Goal: Task Accomplishment & Management: Complete application form

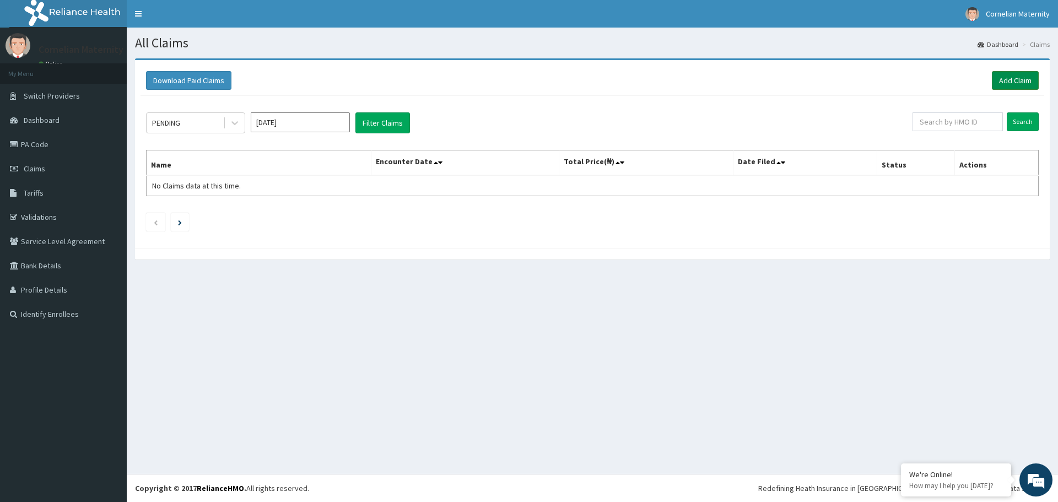
click at [1013, 74] on link "Add Claim" at bounding box center [1015, 80] width 47 height 19
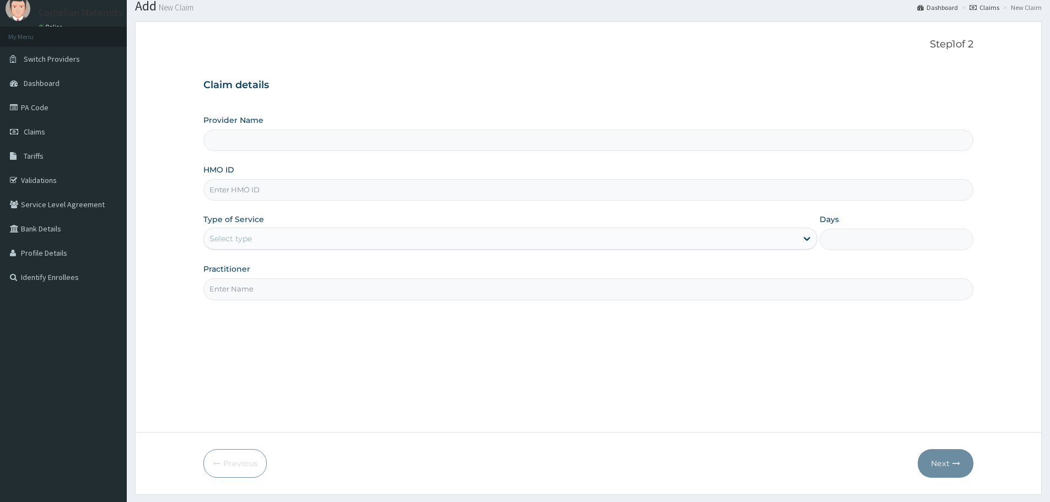
scroll to position [11, 0]
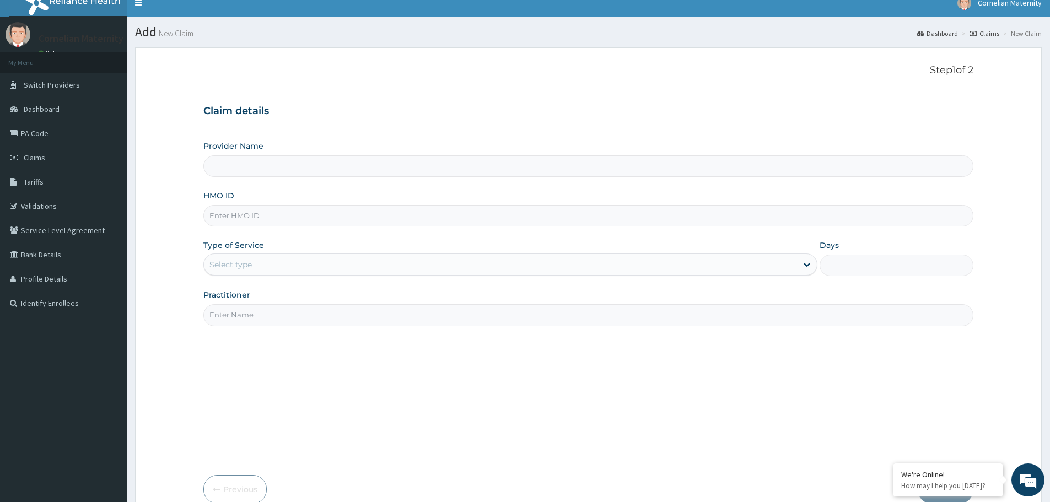
type input "[PERSON_NAME][GEOGRAPHIC_DATA]"
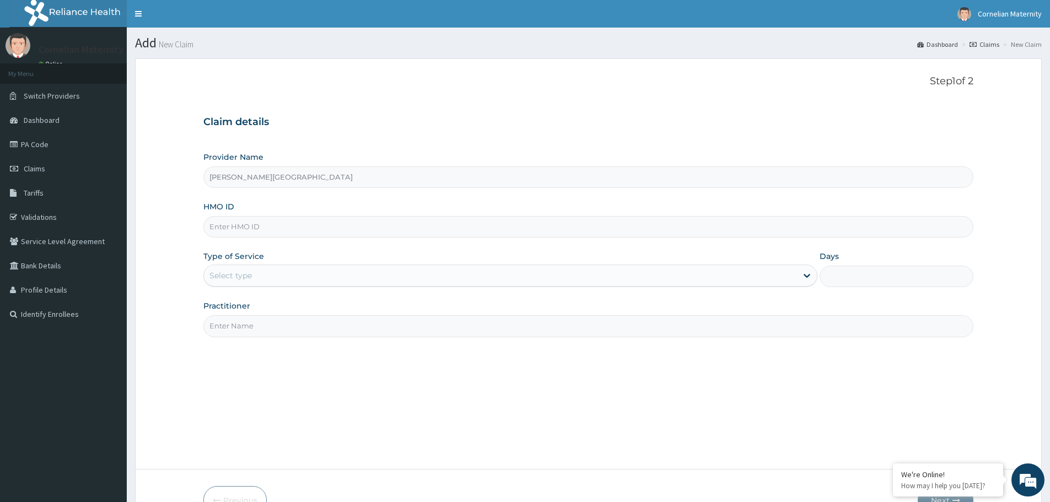
click at [255, 224] on input "HMO ID" at bounding box center [588, 226] width 770 height 21
type input "EOS/10036/B"
click at [262, 277] on div "Select type" at bounding box center [500, 276] width 593 height 18
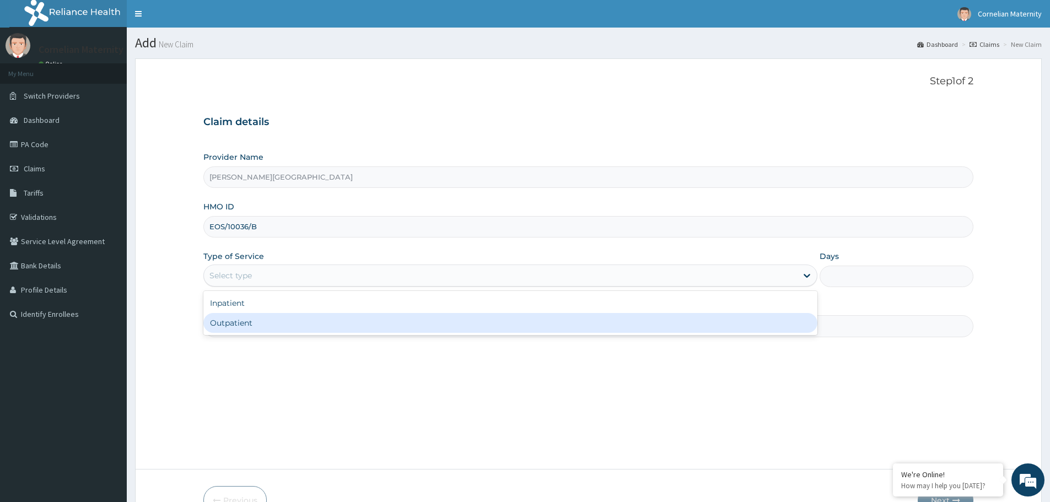
click at [237, 324] on div "Outpatient" at bounding box center [510, 323] width 614 height 20
type input "1"
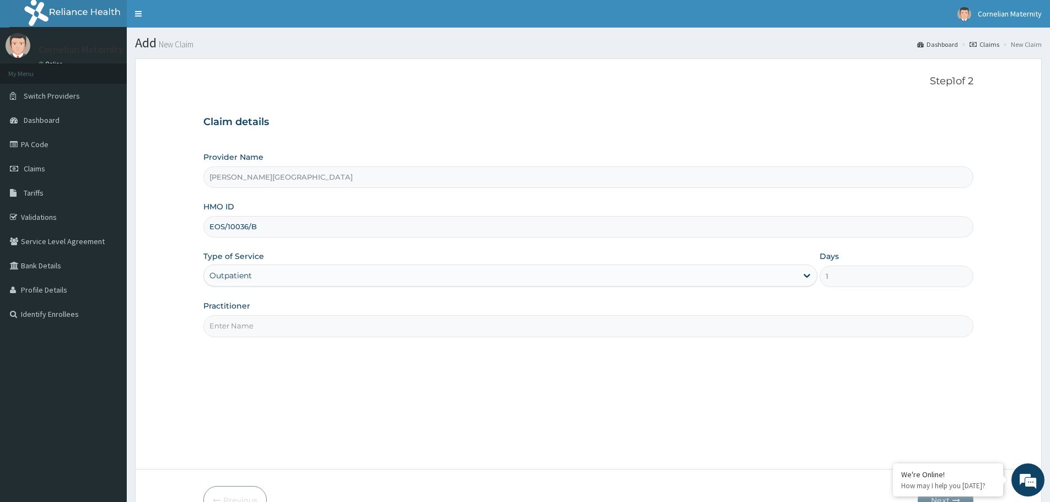
click at [253, 327] on input "Practitioner" at bounding box center [588, 325] width 770 height 21
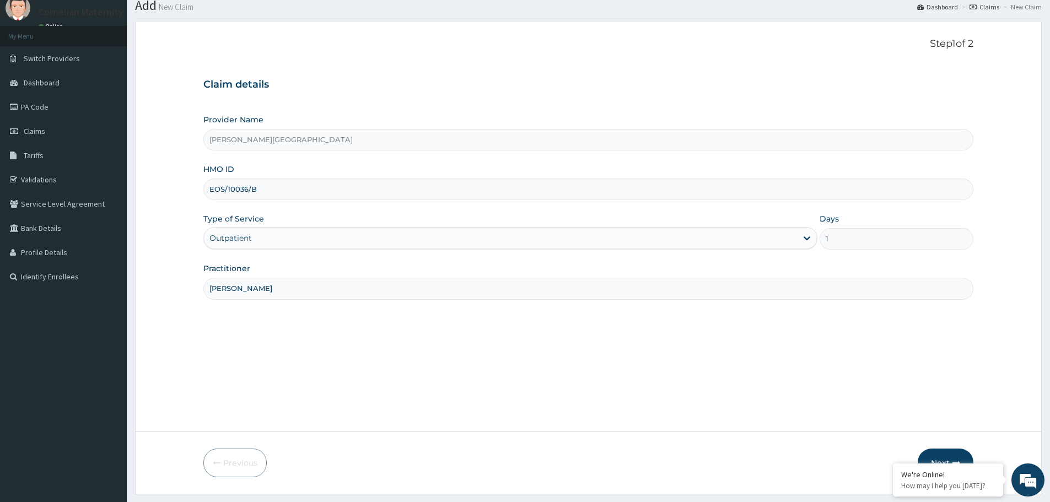
scroll to position [66, 0]
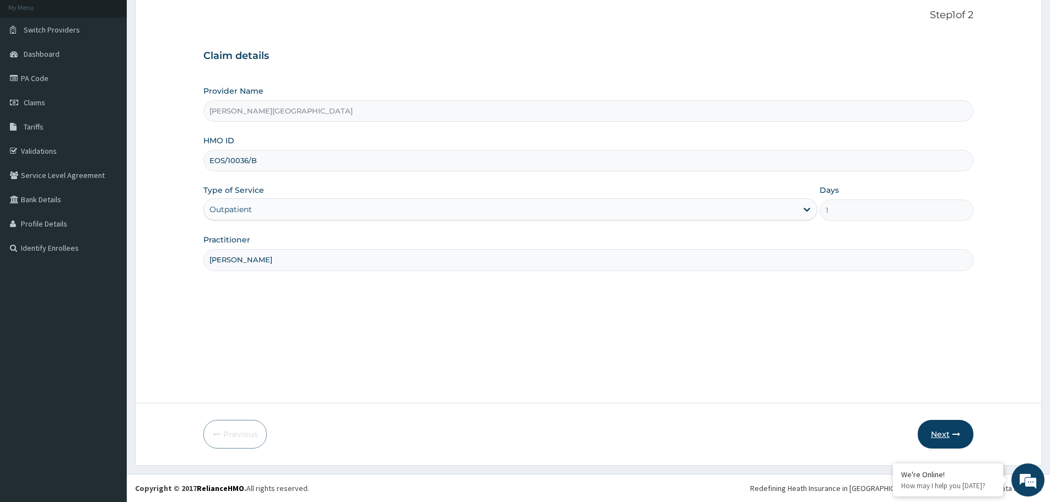
type input "[PERSON_NAME]"
click at [931, 428] on button "Next" at bounding box center [946, 434] width 56 height 29
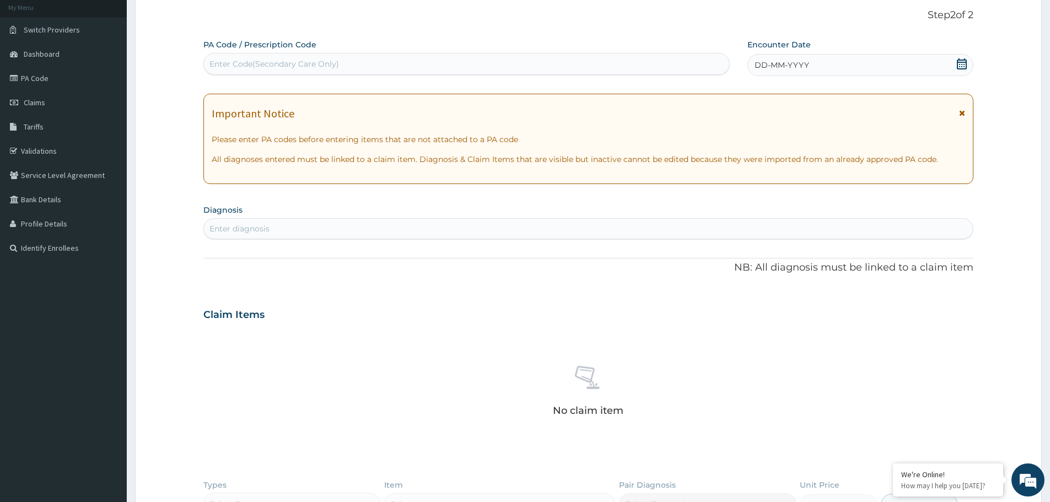
click at [965, 66] on icon at bounding box center [961, 63] width 11 height 11
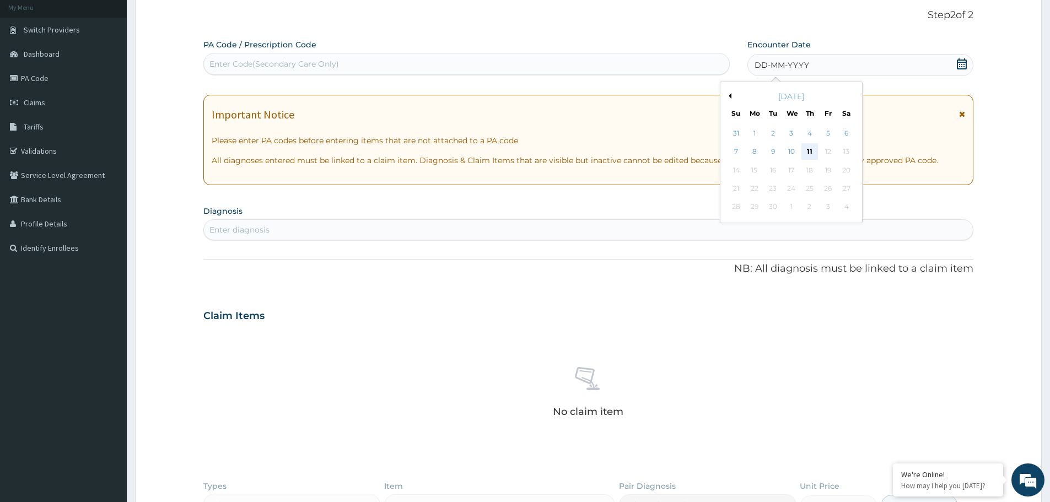
click at [806, 147] on div "11" at bounding box center [809, 152] width 17 height 17
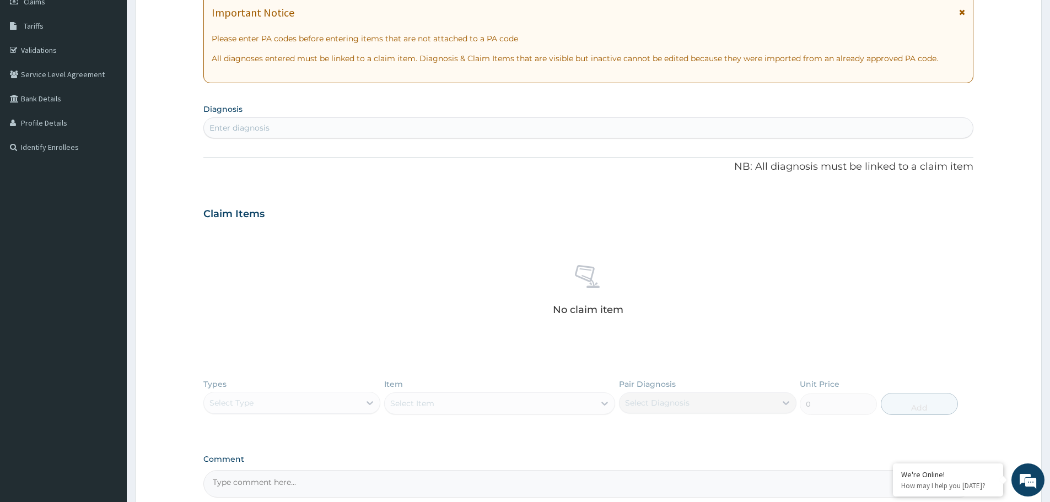
scroll to position [176, 0]
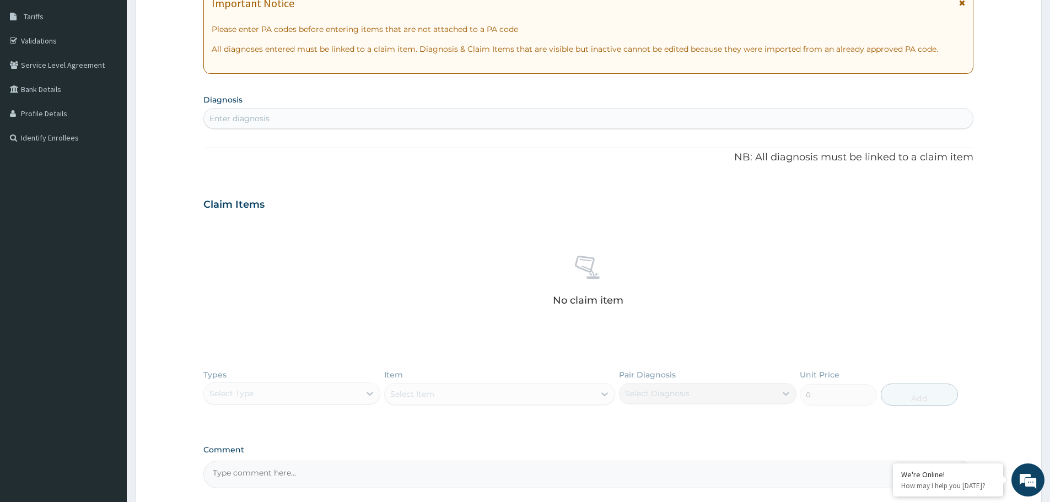
click at [298, 118] on div "Enter diagnosis" at bounding box center [588, 119] width 769 height 18
type input "sepsi"
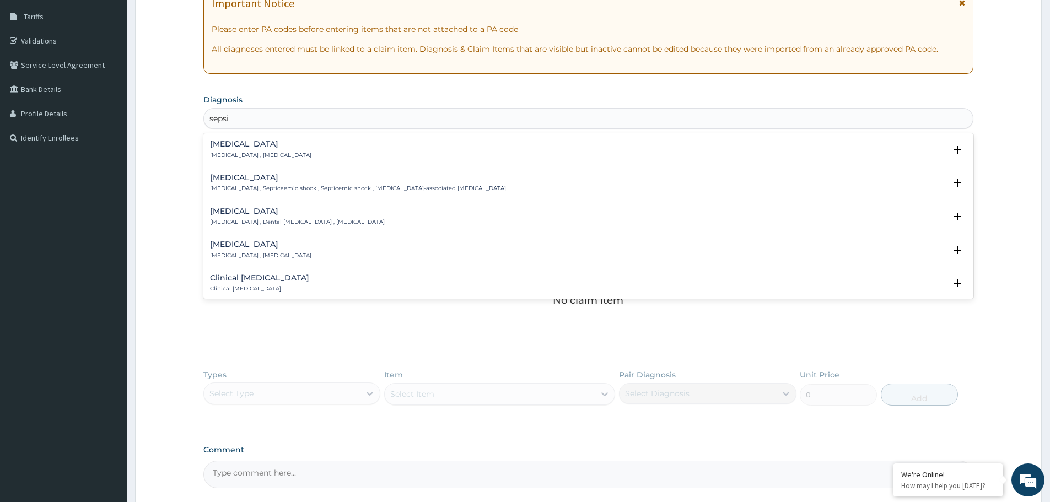
click at [233, 142] on h4 "Sepsis" at bounding box center [260, 144] width 101 height 8
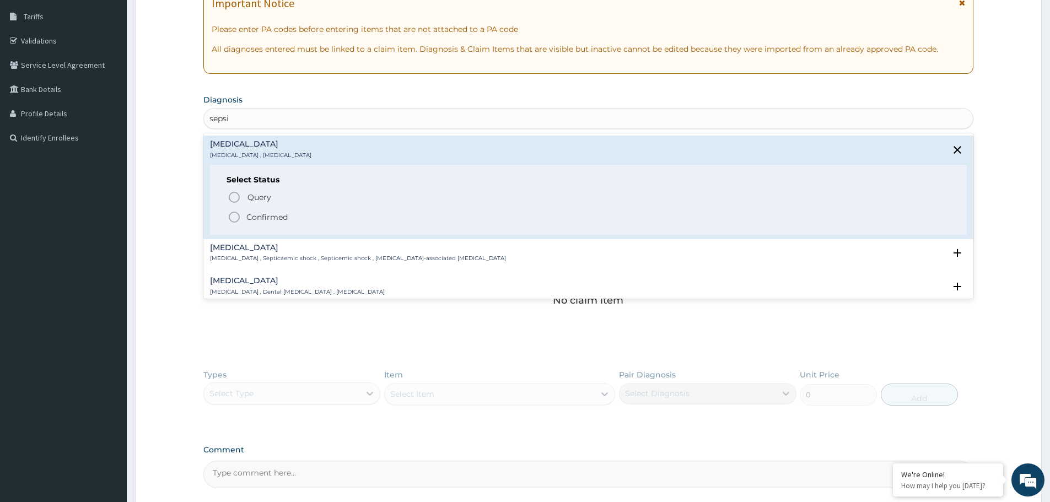
click at [235, 217] on icon "status option filled" at bounding box center [234, 217] width 13 height 13
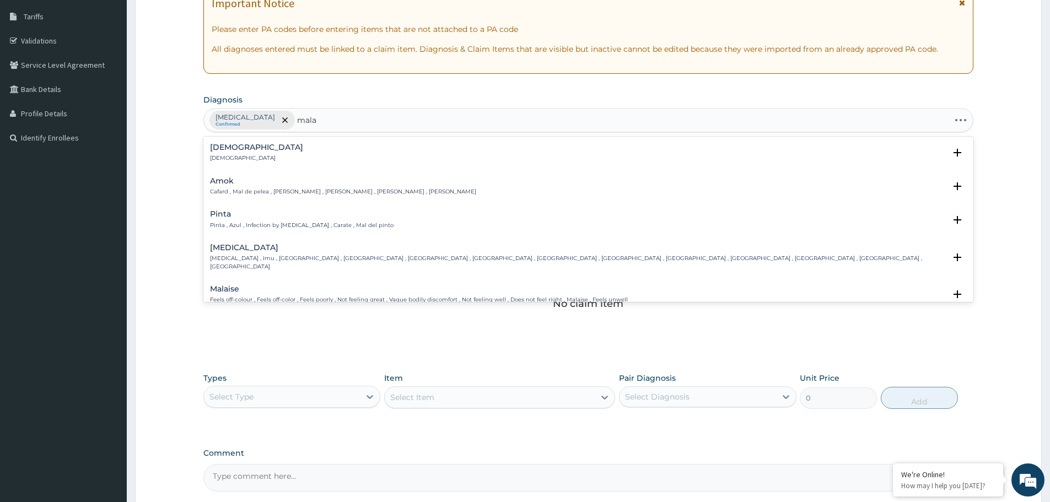
type input "malar"
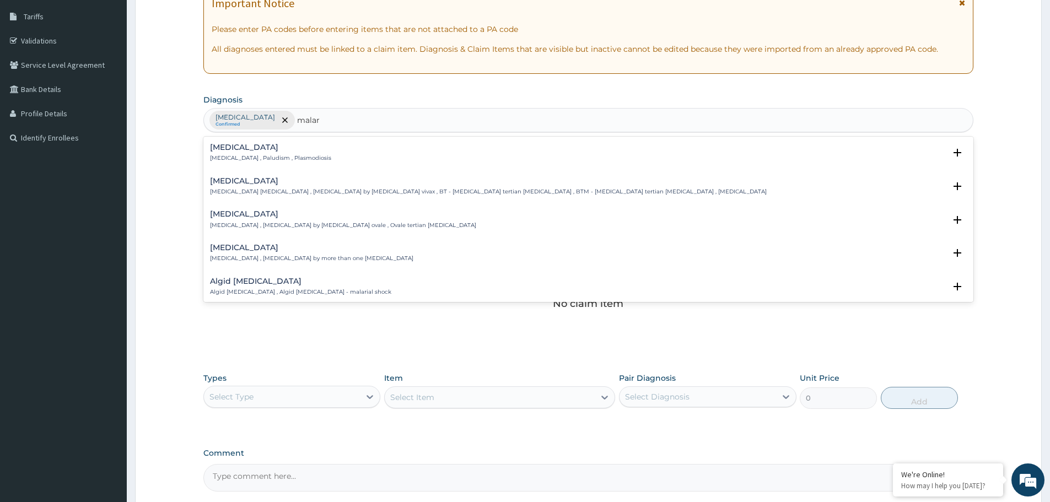
click at [278, 149] on h4 "Malaria" at bounding box center [270, 147] width 121 height 8
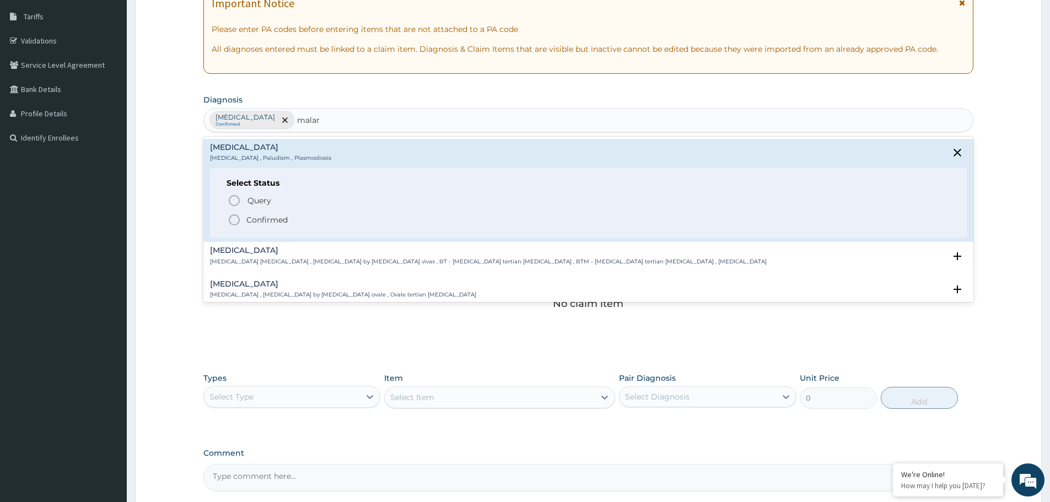
click at [233, 220] on icon "status option filled" at bounding box center [234, 219] width 13 height 13
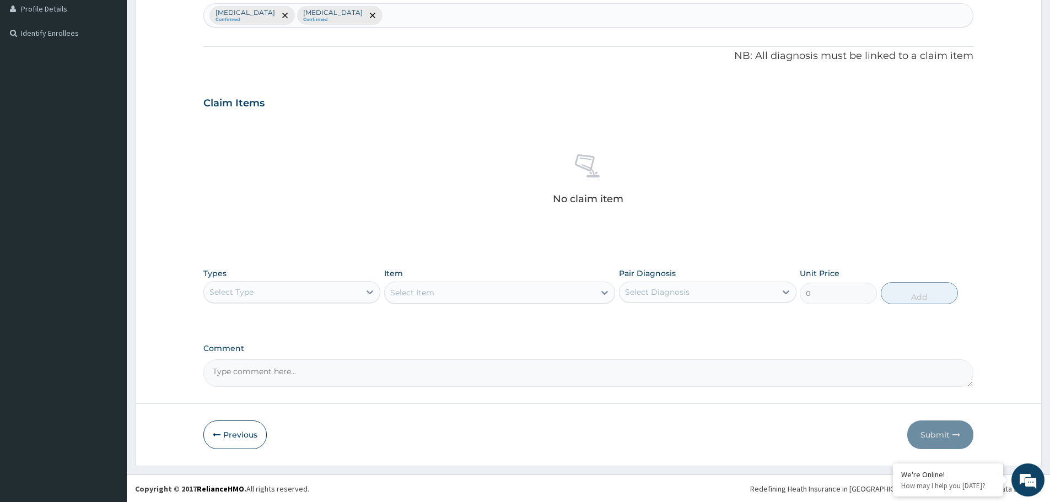
scroll to position [282, 0]
click at [244, 290] on div "Select Type" at bounding box center [231, 291] width 44 height 11
click at [249, 358] on div "Procedures" at bounding box center [291, 359] width 177 height 20
click at [448, 297] on div "Select Item" at bounding box center [490, 292] width 210 height 18
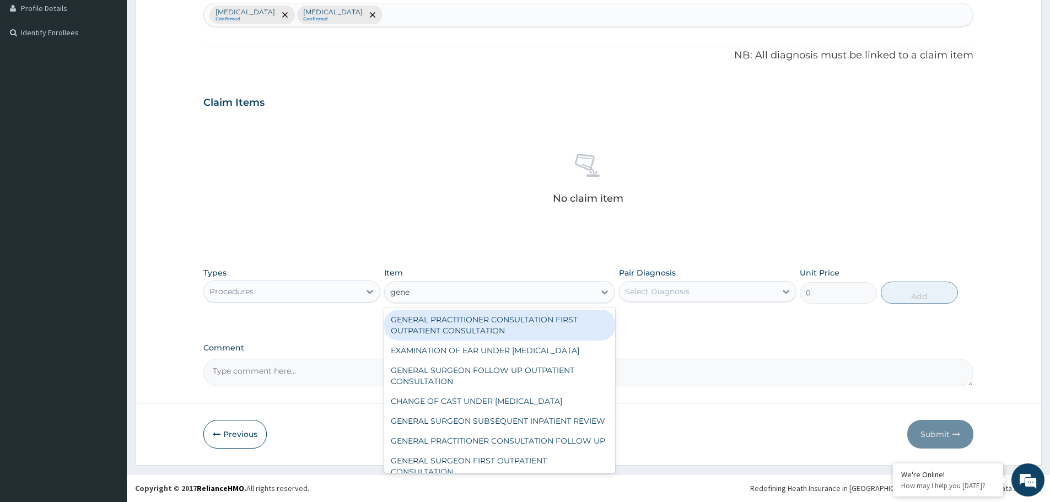
type input "gener"
click at [463, 327] on div "GENERAL PRACTITIONER CONSULTATION FIRST OUTPATIENT CONSULTATION" at bounding box center [499, 325] width 231 height 31
type input "3794.9999999999995"
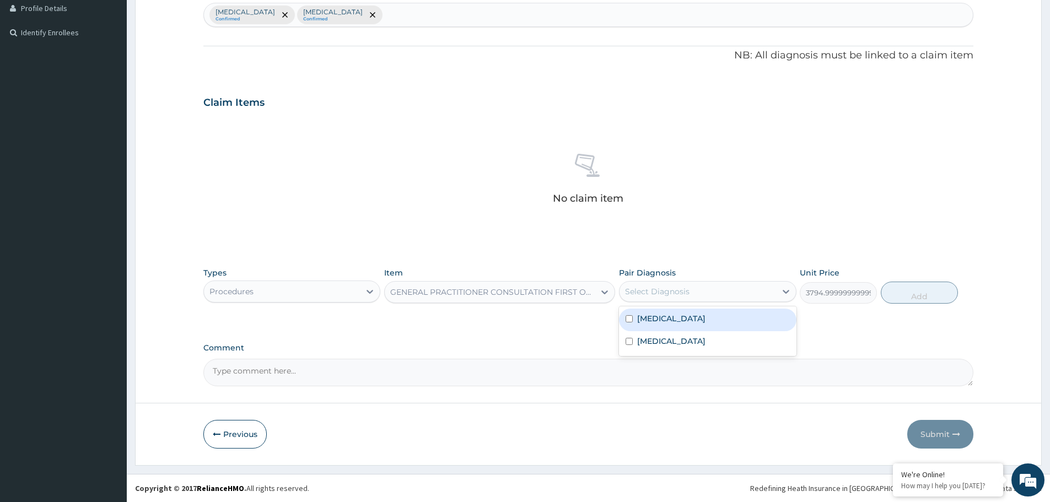
click at [687, 295] on div "Select Diagnosis" at bounding box center [657, 291] width 64 height 11
click at [632, 319] on input "checkbox" at bounding box center [629, 318] width 7 height 7
checkbox input "true"
click at [708, 292] on div "Sepsis" at bounding box center [697, 291] width 156 height 19
click at [680, 291] on div "Sepsis" at bounding box center [697, 291] width 156 height 19
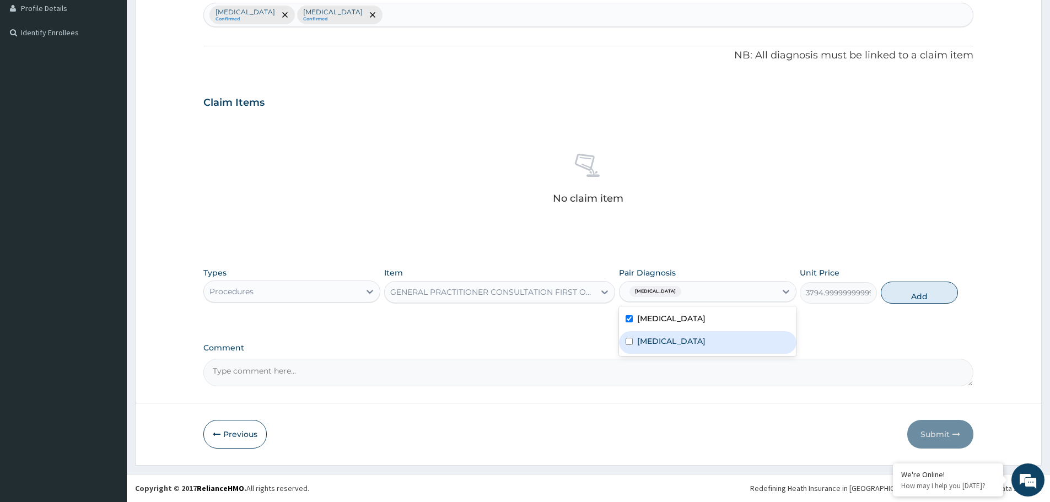
click at [628, 343] on input "checkbox" at bounding box center [629, 341] width 7 height 7
checkbox input "true"
click at [944, 298] on button "Add" at bounding box center [919, 293] width 77 height 22
type input "0"
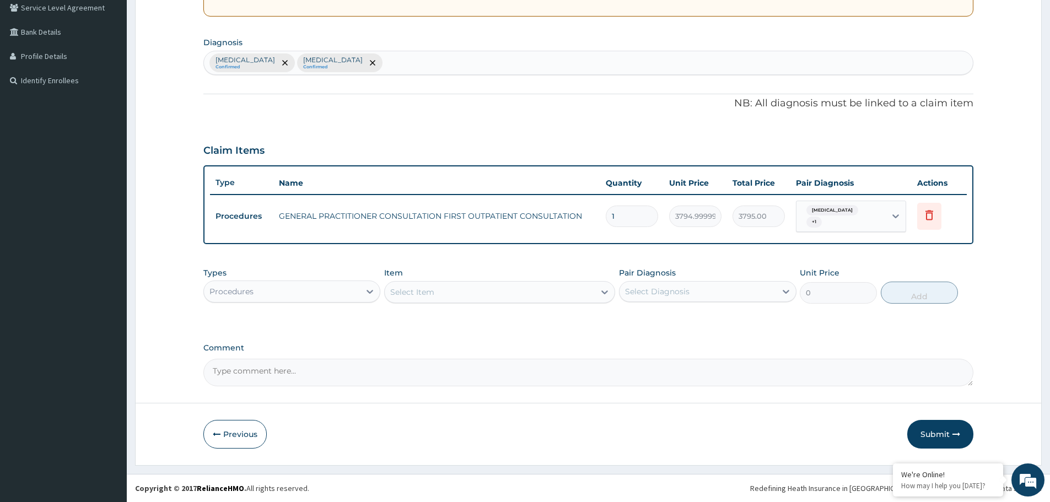
scroll to position [229, 0]
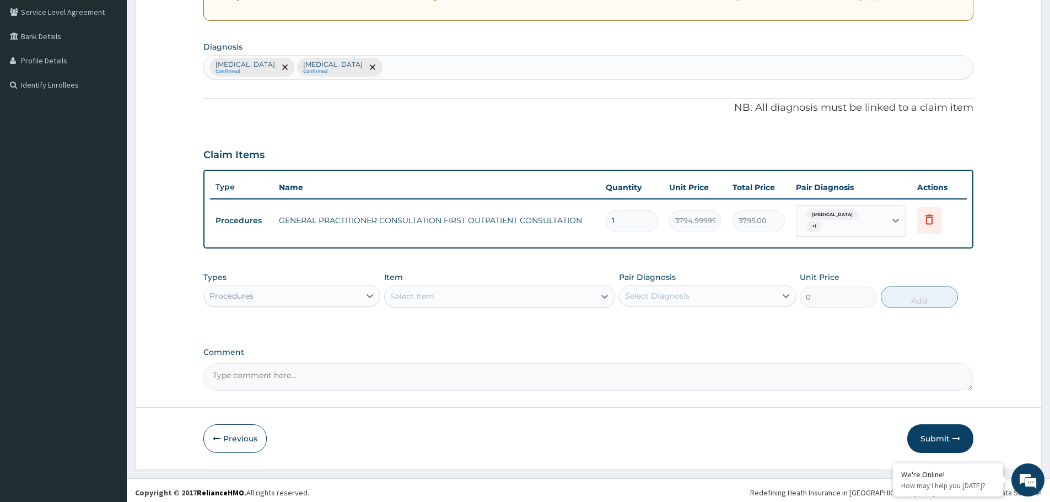
click at [275, 295] on div "Procedures" at bounding box center [282, 296] width 156 height 18
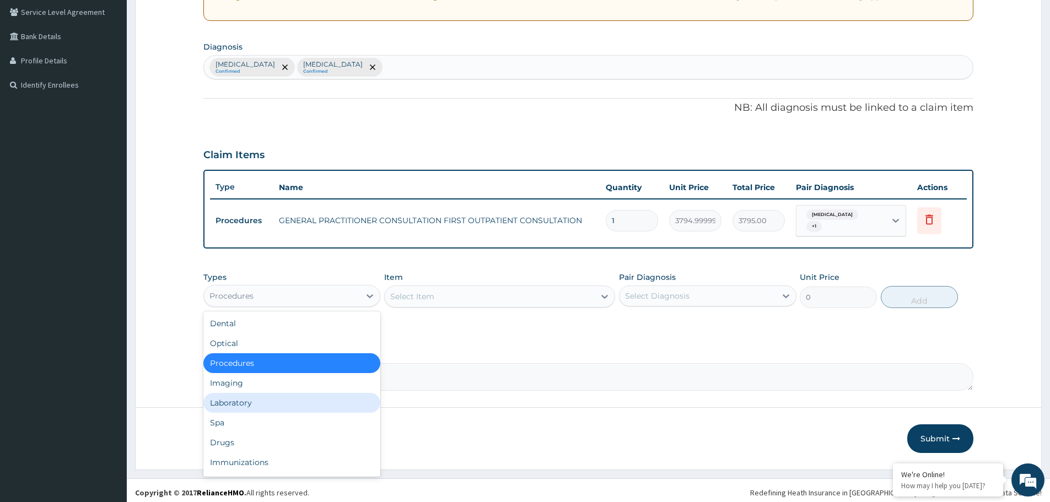
click at [235, 393] on div "Laboratory" at bounding box center [291, 403] width 177 height 20
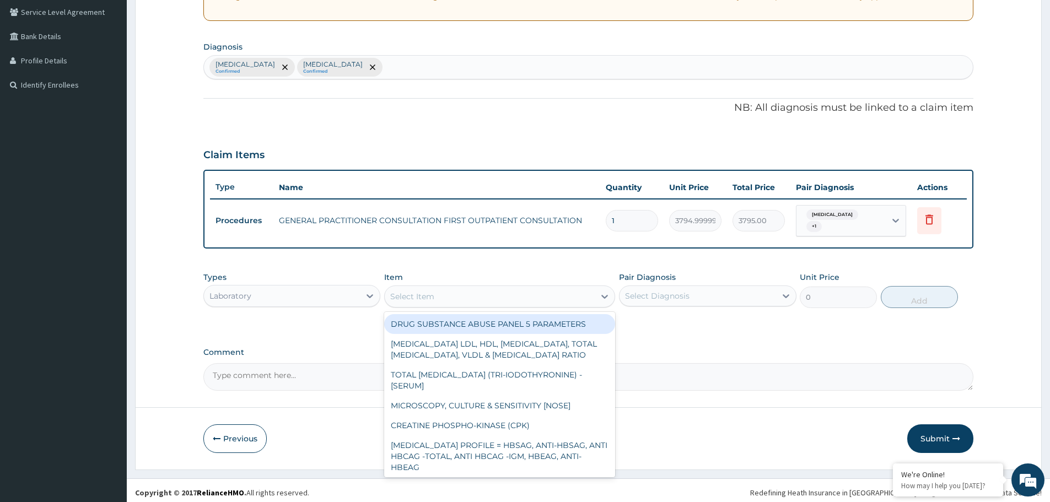
click at [432, 292] on div "Select Item" at bounding box center [412, 296] width 44 height 11
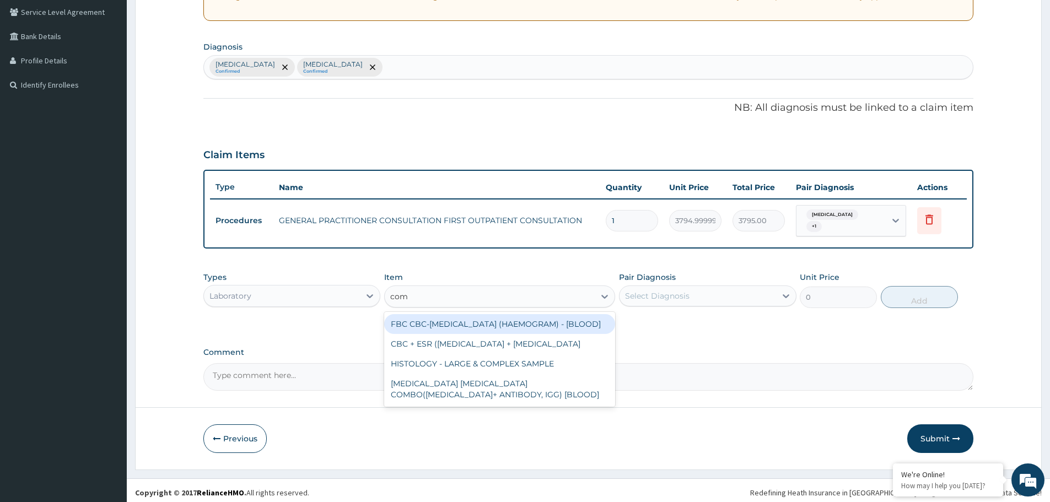
type input "comp"
click at [445, 328] on div "FBC CBC-COMPLETE BLOOD COUNT (HAEMOGRAM) - [BLOOD]" at bounding box center [499, 324] width 231 height 20
type input "4600"
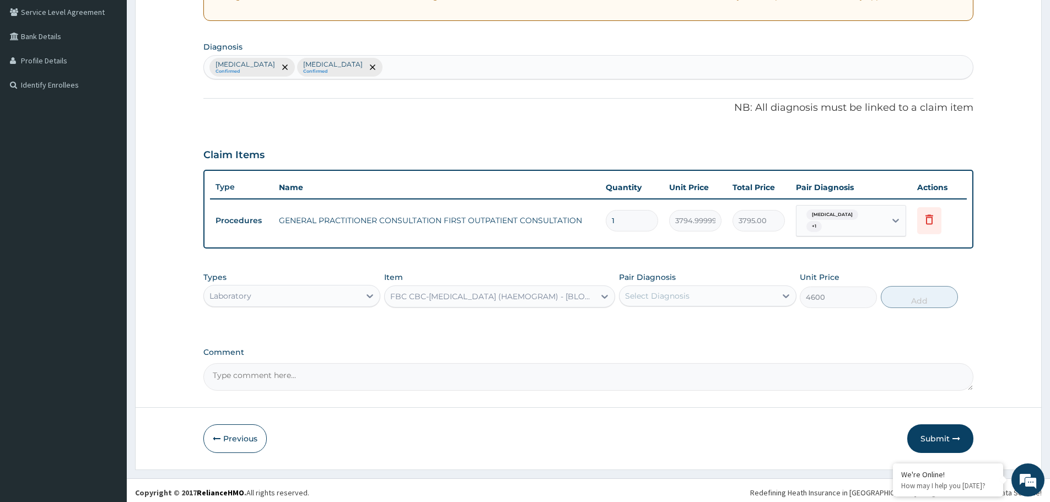
click at [716, 285] on div "Select Diagnosis" at bounding box center [707, 295] width 177 height 21
click at [631, 321] on input "checkbox" at bounding box center [629, 323] width 7 height 7
checkbox input "true"
click at [734, 287] on div "Sepsis" at bounding box center [697, 296] width 156 height 19
click at [694, 299] on div "Sepsis" at bounding box center [697, 296] width 156 height 19
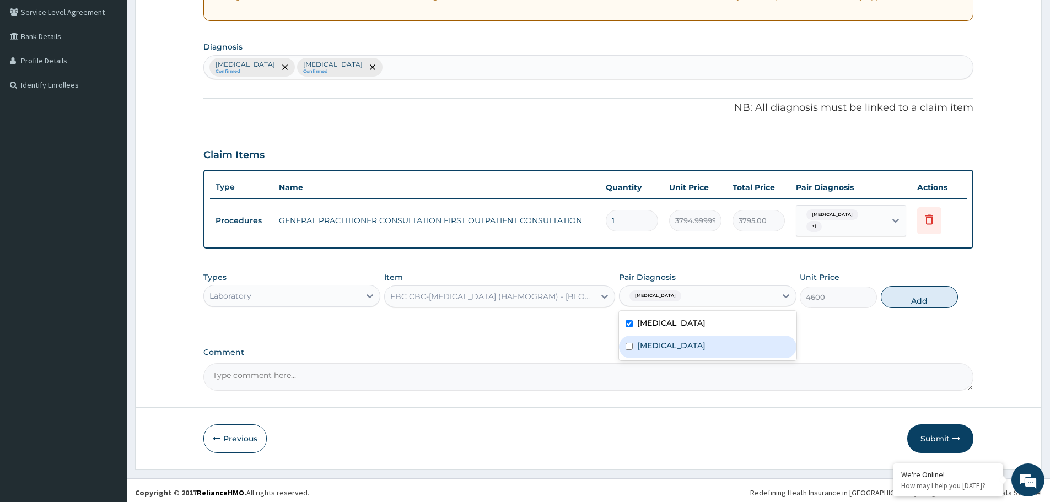
click at [630, 343] on input "checkbox" at bounding box center [629, 346] width 7 height 7
checkbox input "true"
click at [936, 291] on button "Add" at bounding box center [919, 297] width 77 height 22
type input "0"
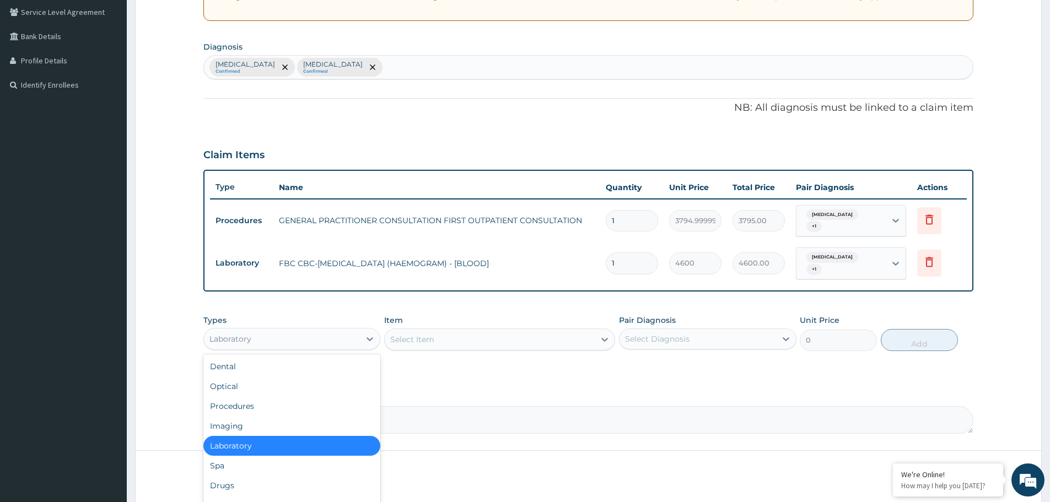
click at [300, 330] on div "Laboratory" at bounding box center [282, 339] width 156 height 18
click at [459, 331] on div "Select Item" at bounding box center [490, 340] width 210 height 18
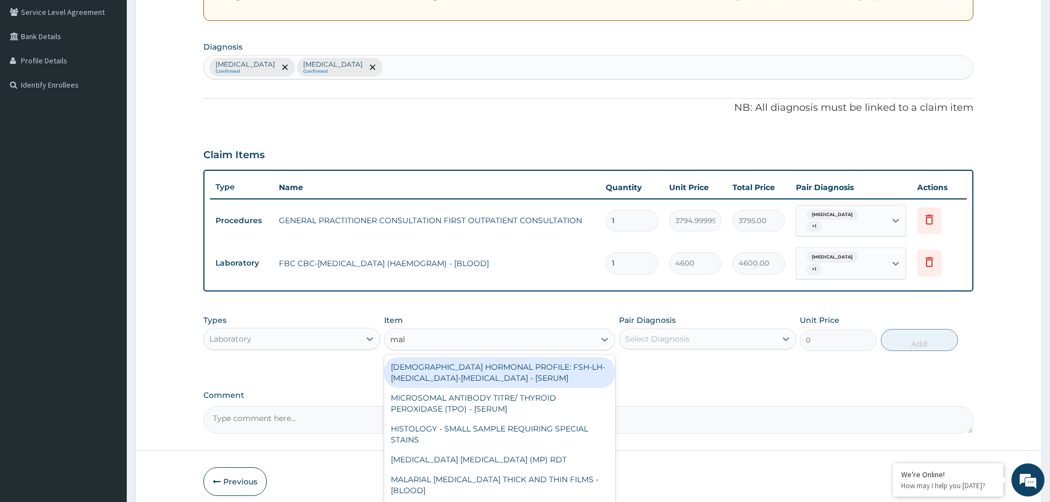
type input "mala"
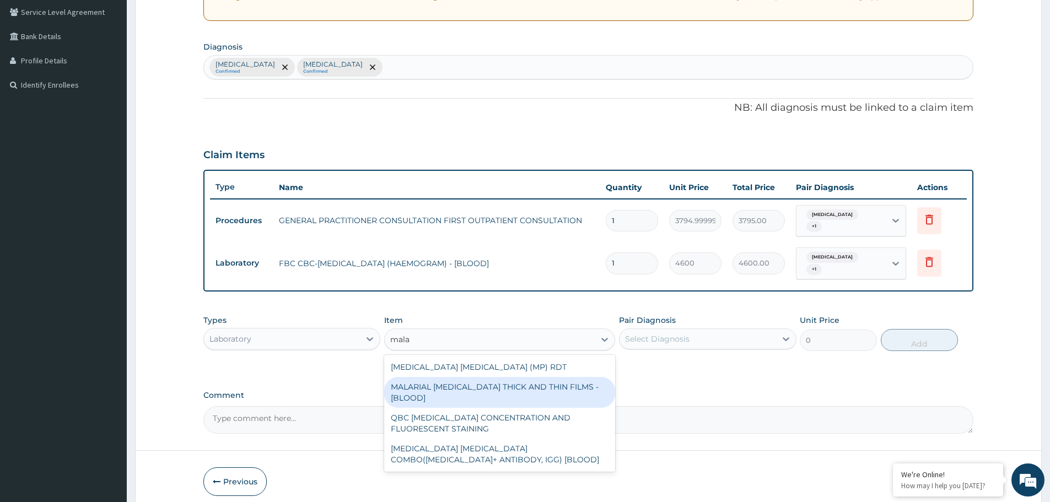
click at [440, 384] on div "MALARIAL PARASITE THICK AND THIN FILMS - [BLOOD]" at bounding box center [499, 392] width 231 height 31
type input "1724.9999999999998"
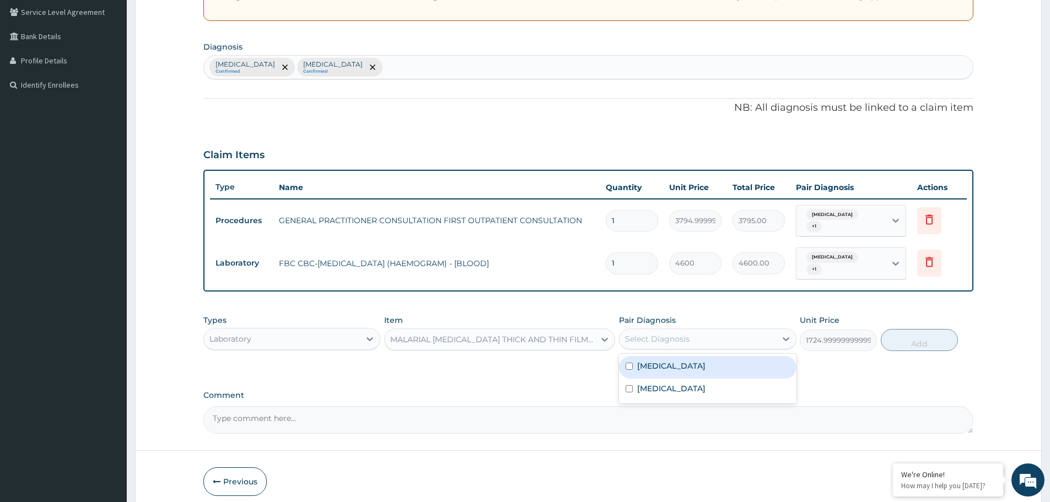
drag, startPoint x: 660, startPoint y: 329, endPoint x: 656, endPoint y: 341, distance: 12.2
click at [660, 333] on div "Select Diagnosis" at bounding box center [657, 338] width 64 height 11
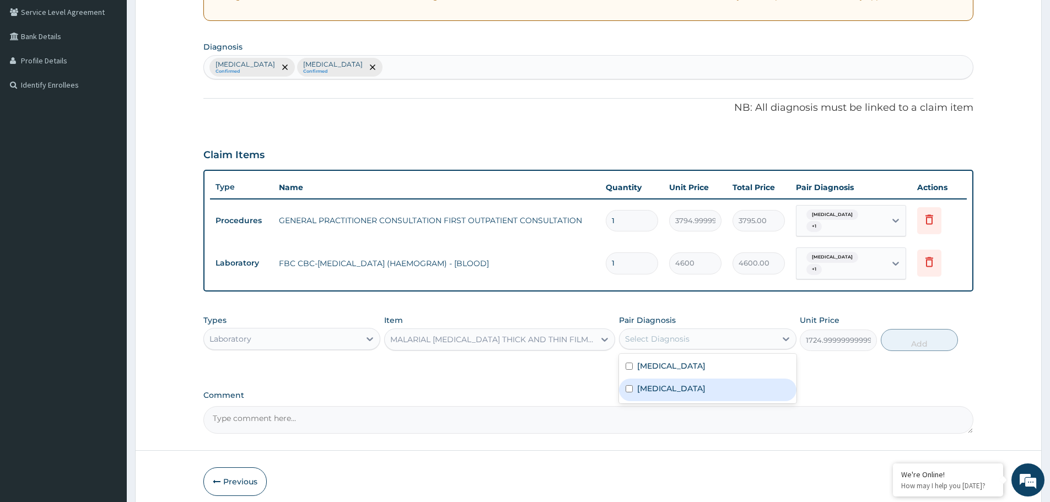
drag, startPoint x: 629, startPoint y: 380, endPoint x: 765, endPoint y: 332, distance: 144.3
click at [629, 385] on input "checkbox" at bounding box center [629, 388] width 7 height 7
checkbox input "true"
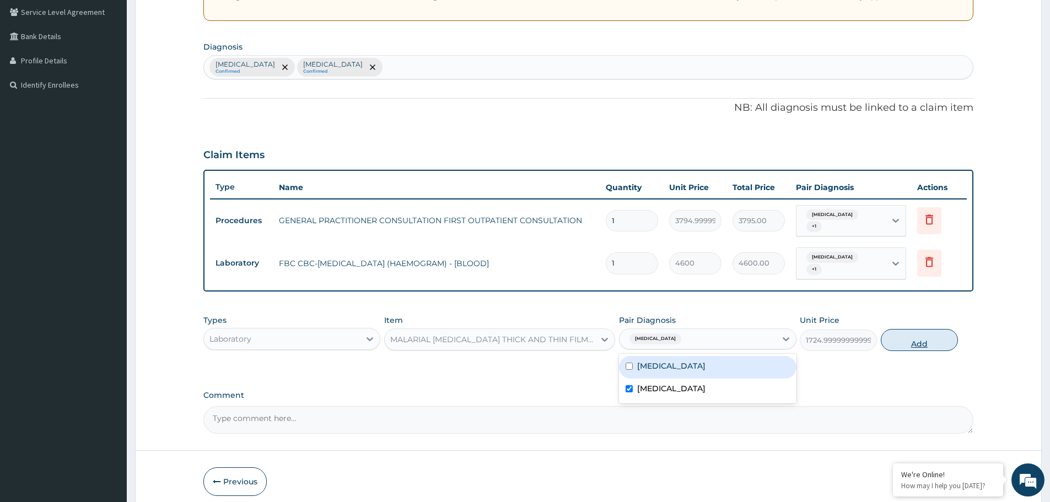
click at [924, 329] on button "Add" at bounding box center [919, 340] width 77 height 22
type input "0"
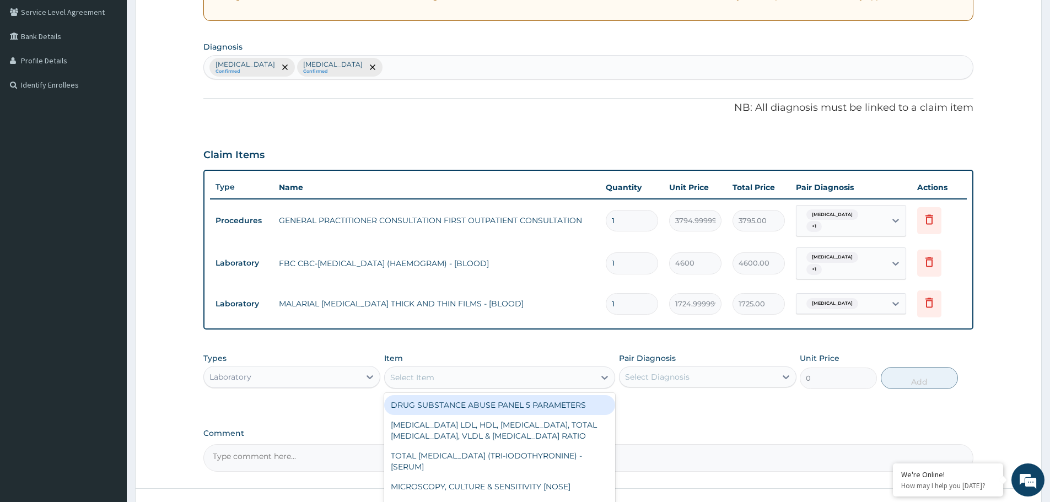
click at [482, 369] on div "Select Item" at bounding box center [490, 378] width 210 height 18
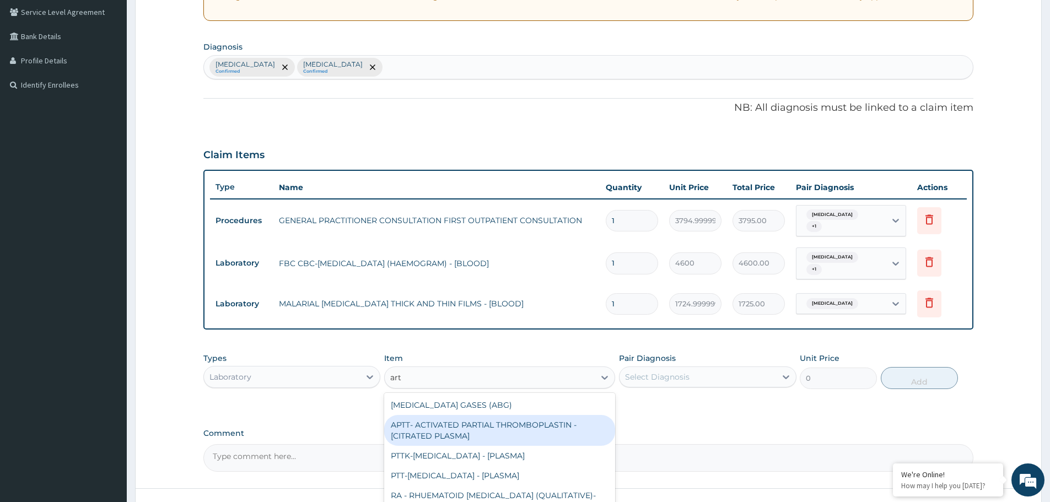
type input "art"
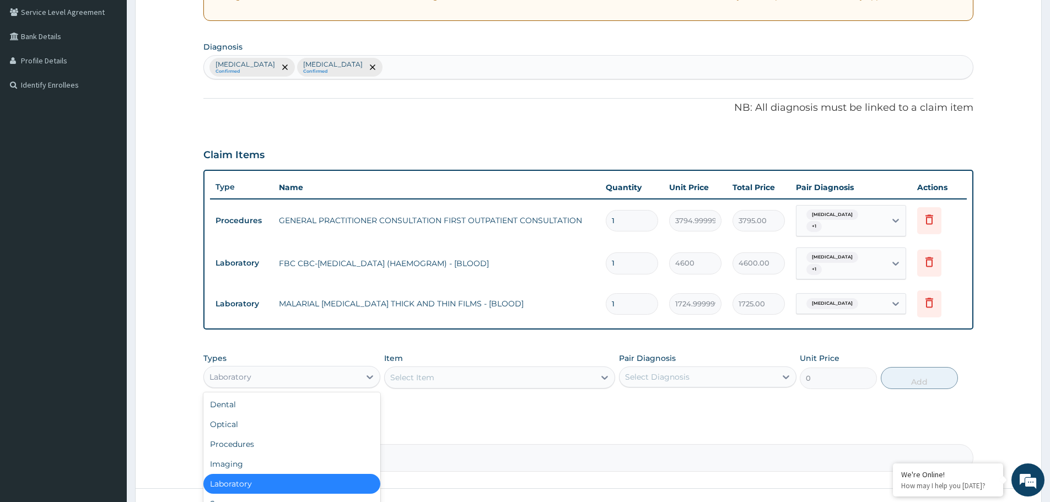
click at [214, 368] on div "Laboratory" at bounding box center [282, 377] width 156 height 18
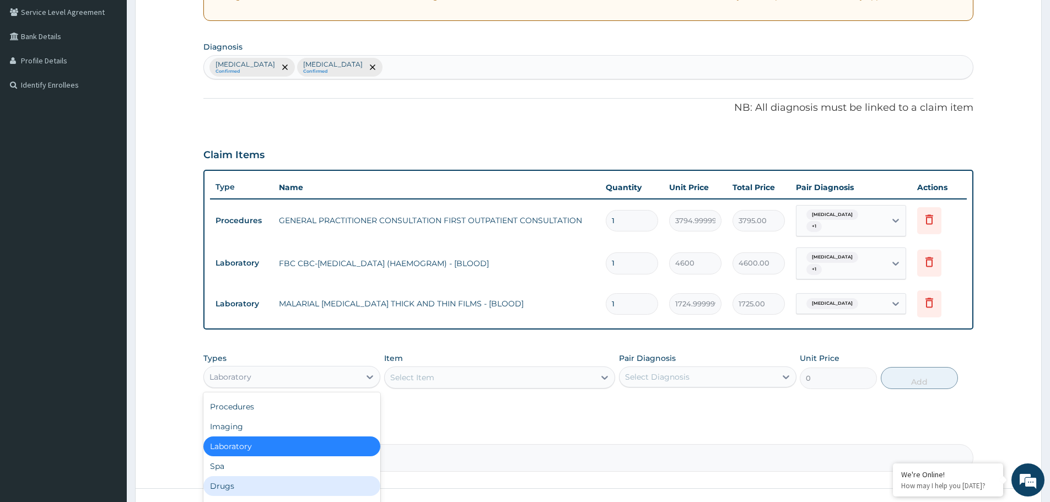
click at [234, 479] on div "Drugs" at bounding box center [291, 486] width 177 height 20
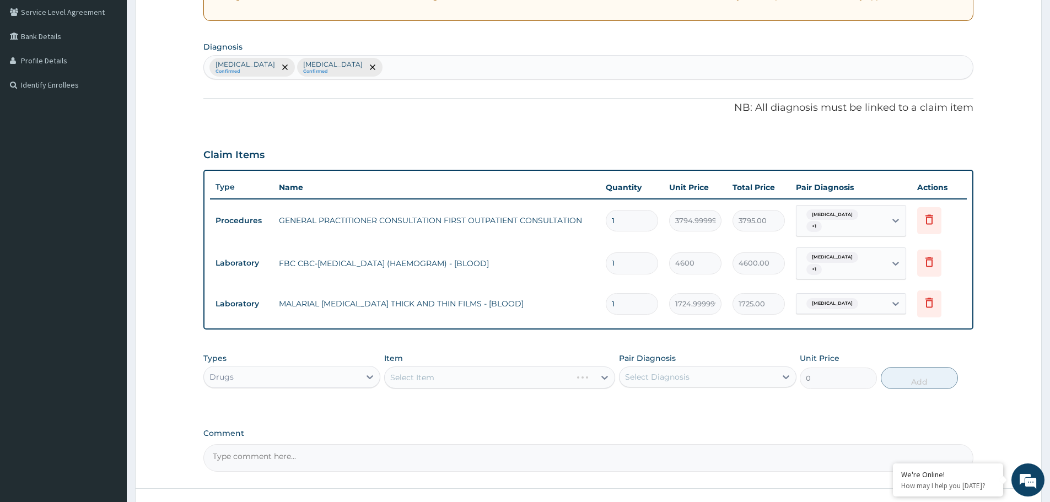
click at [464, 367] on div "Select Item" at bounding box center [499, 378] width 231 height 22
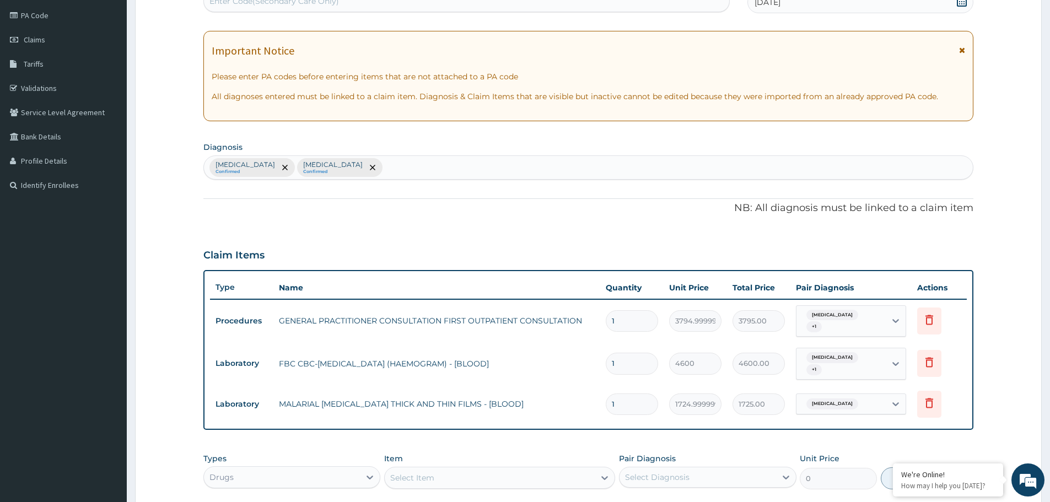
scroll to position [276, 0]
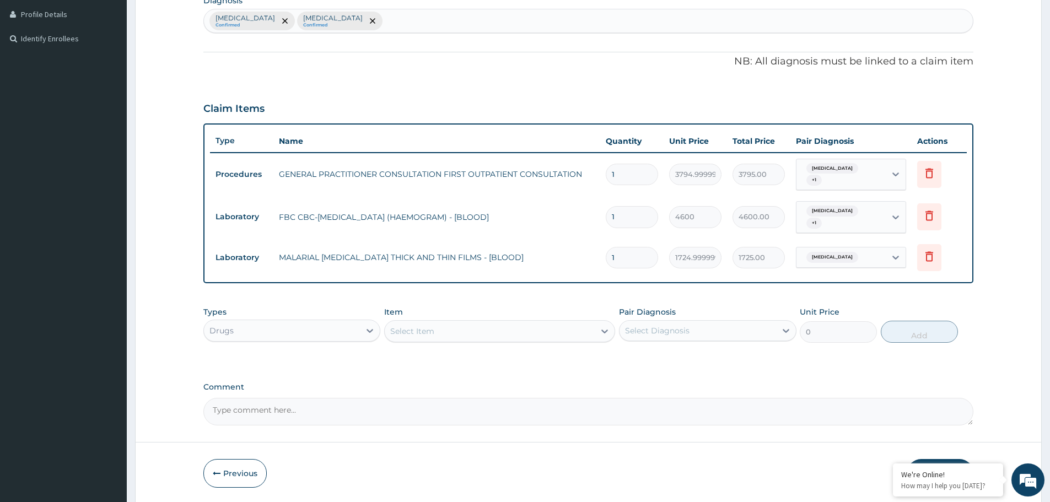
click at [424, 326] on div "Select Item" at bounding box center [412, 331] width 44 height 11
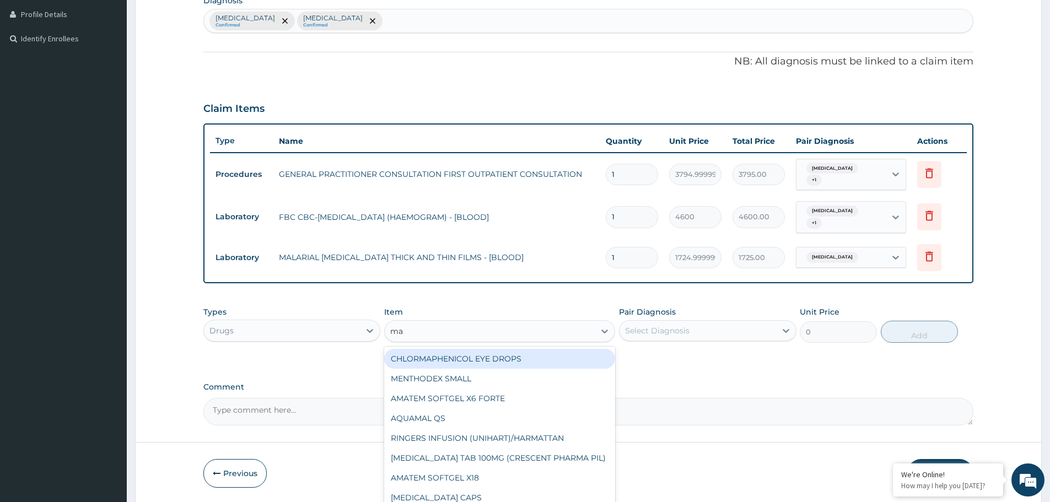
type input "mal"
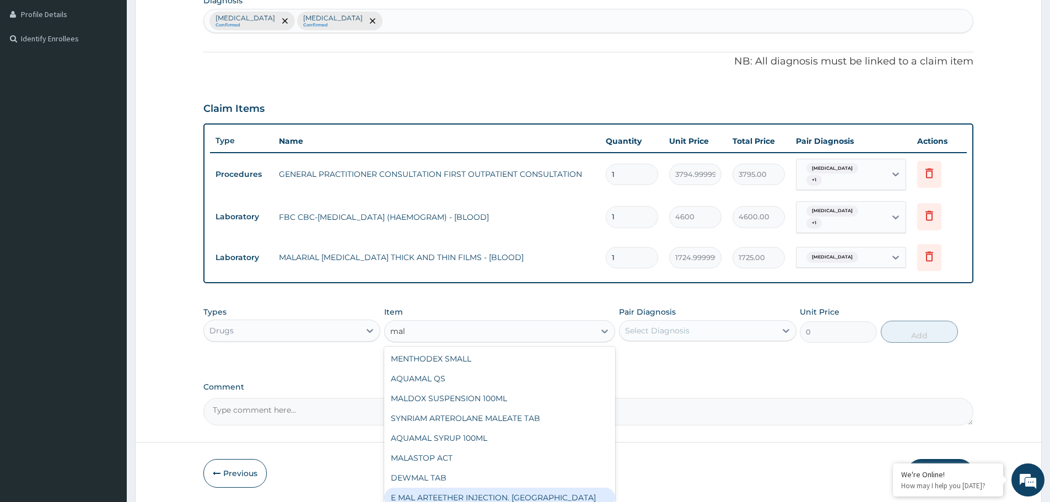
click at [467, 488] on div "E MAL ARTEETHER INJECTION. FIDSON" at bounding box center [499, 498] width 231 height 20
type input "1897.5000000000002"
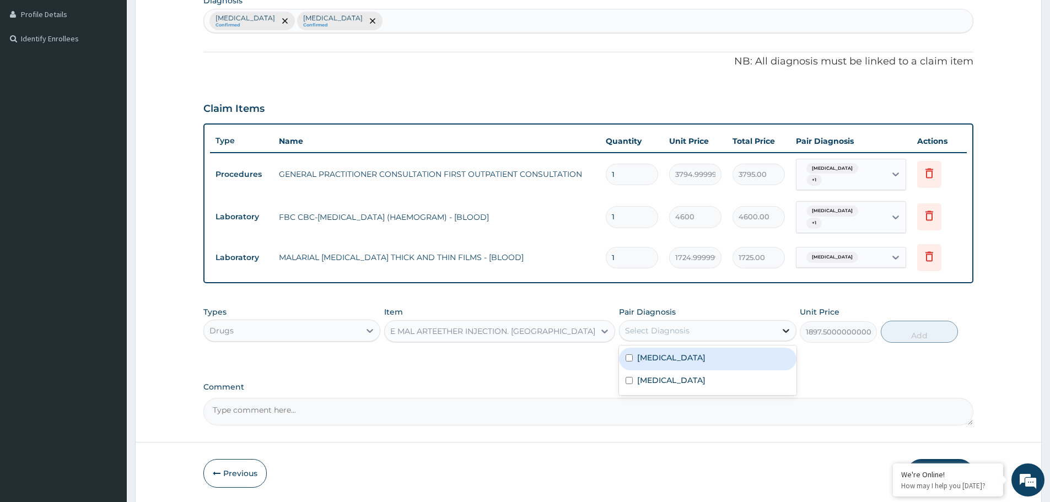
click at [781, 325] on icon at bounding box center [785, 330] width 11 height 11
click at [629, 377] on div "Malaria" at bounding box center [707, 381] width 177 height 23
checkbox input "true"
click at [875, 371] on div "PA Code / Prescription Code Enter Code(Secondary Care Only) Encounter Date 11-0…" at bounding box center [588, 128] width 770 height 596
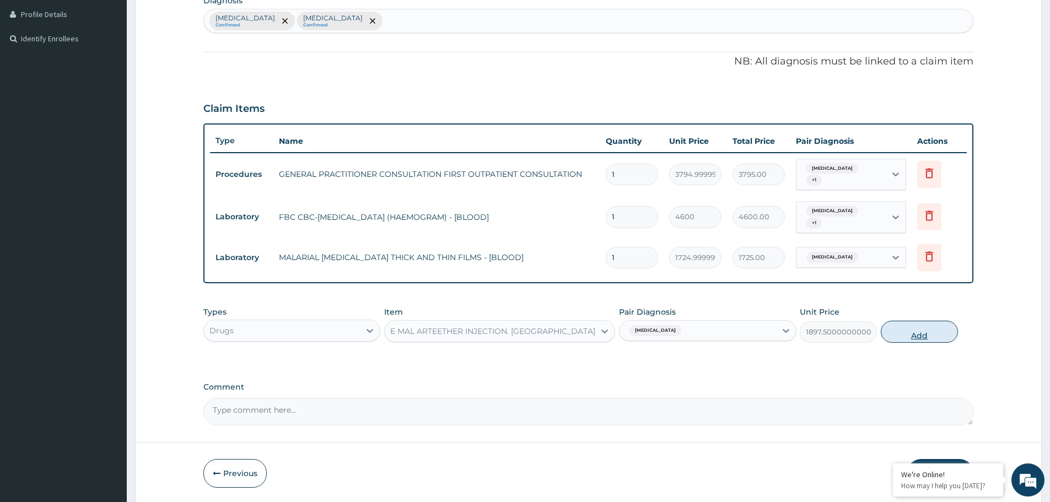
click at [938, 323] on button "Add" at bounding box center [919, 332] width 77 height 22
type input "0"
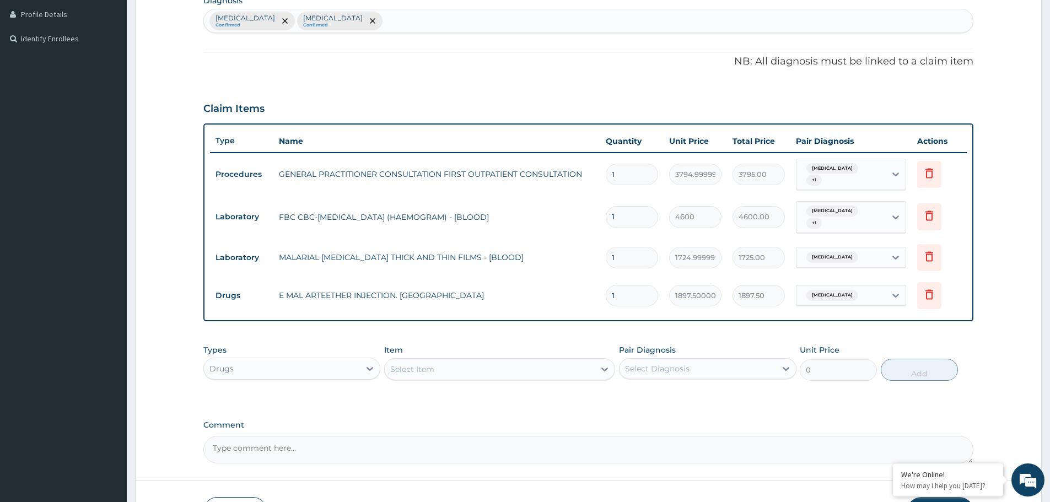
type input "0.00"
type input "3"
type input "5692.50"
type input "3"
click at [992, 325] on form "Step 2 of 2 PA Code / Prescription Code Enter Code(Secondary Care Only) Encount…" at bounding box center [588, 162] width 907 height 759
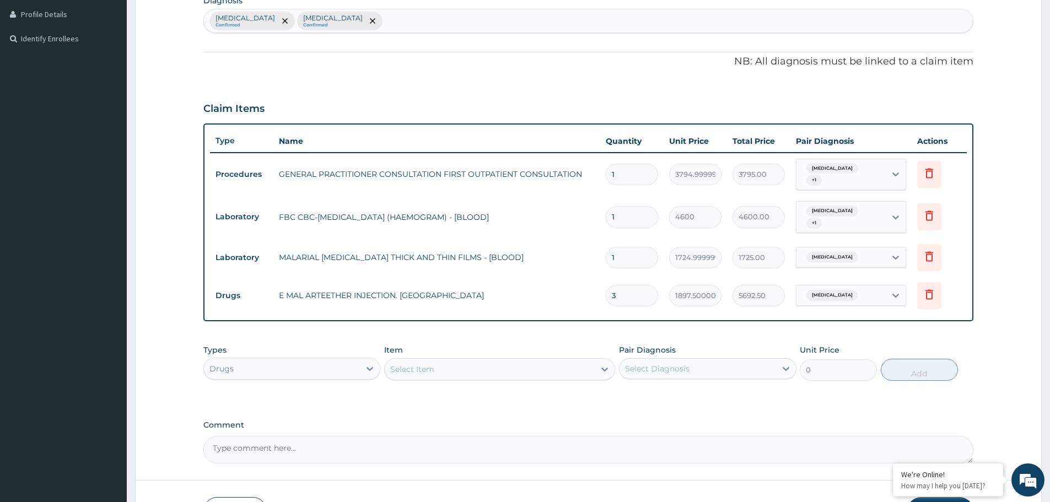
click at [434, 364] on div "Select Item" at bounding box center [412, 369] width 44 height 11
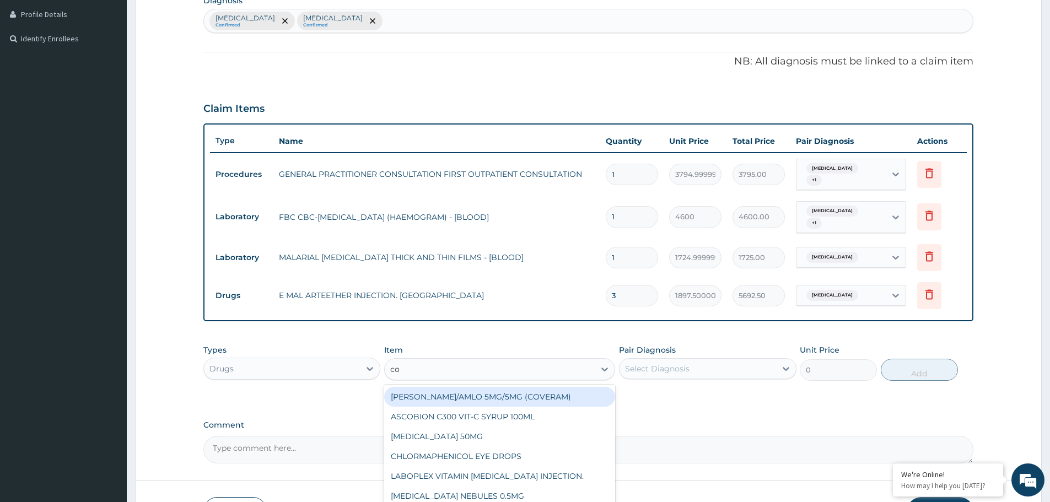
type input "coa"
click at [466, 387] on div "COARTEM FORTE 80/480 BY 6 TAB" at bounding box center [499, 397] width 231 height 20
type input "480.70000000000005"
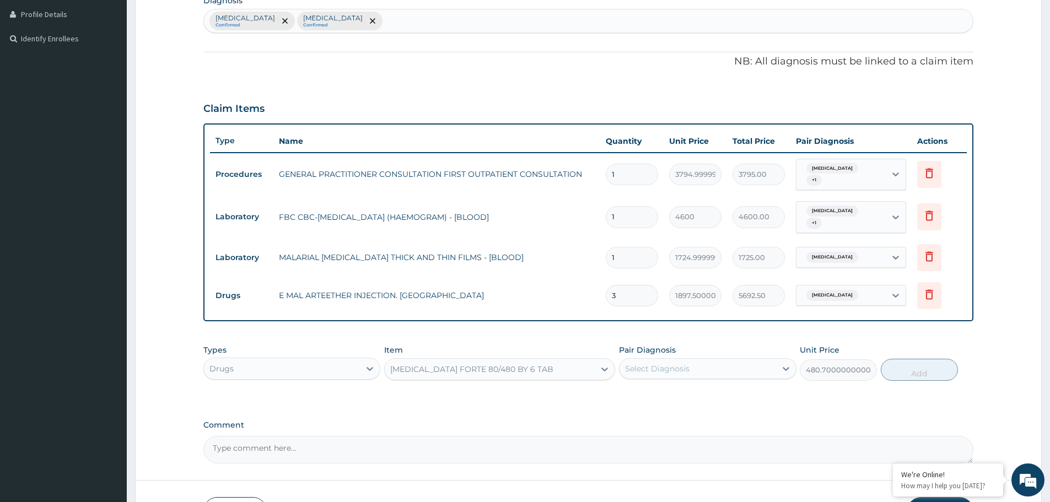
click at [672, 365] on div "Select Diagnosis" at bounding box center [697, 369] width 156 height 18
click at [631, 408] on div "Malaria" at bounding box center [707, 419] width 177 height 23
checkbox input "true"
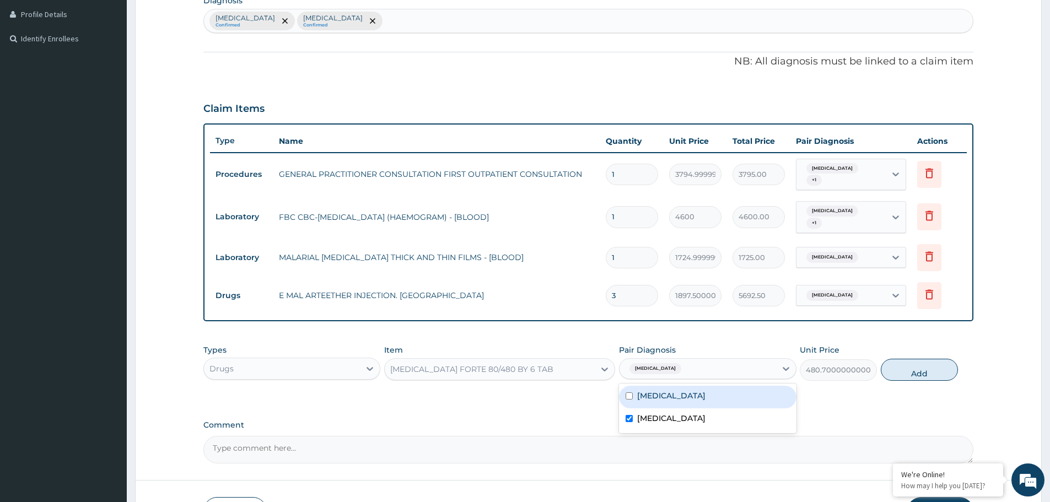
click at [912, 364] on button "Add" at bounding box center [919, 370] width 77 height 22
type input "0"
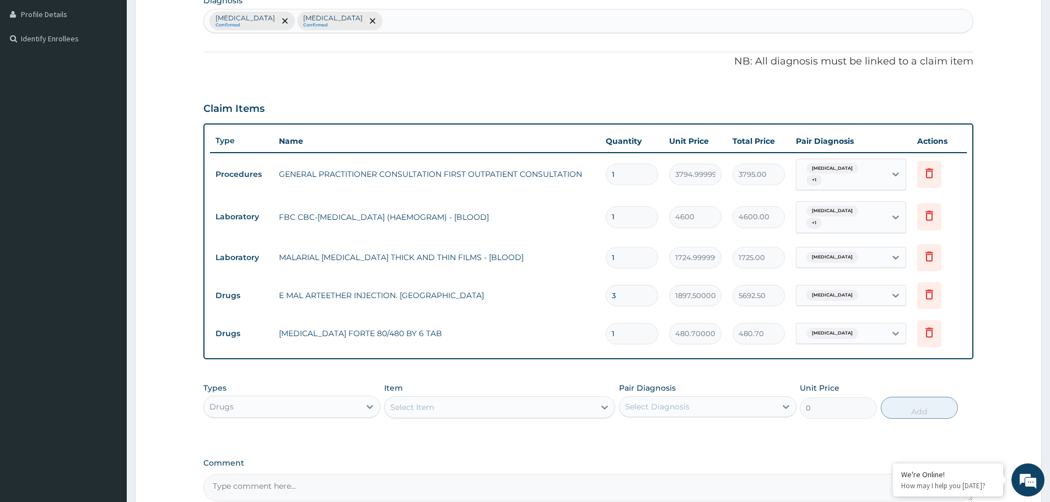
type input "0.00"
type input "6"
type input "2884.20"
type input "6"
click at [993, 362] on form "Step 2 of 2 PA Code / Prescription Code Enter Code(Secondary Care Only) Encount…" at bounding box center [588, 182] width 907 height 798
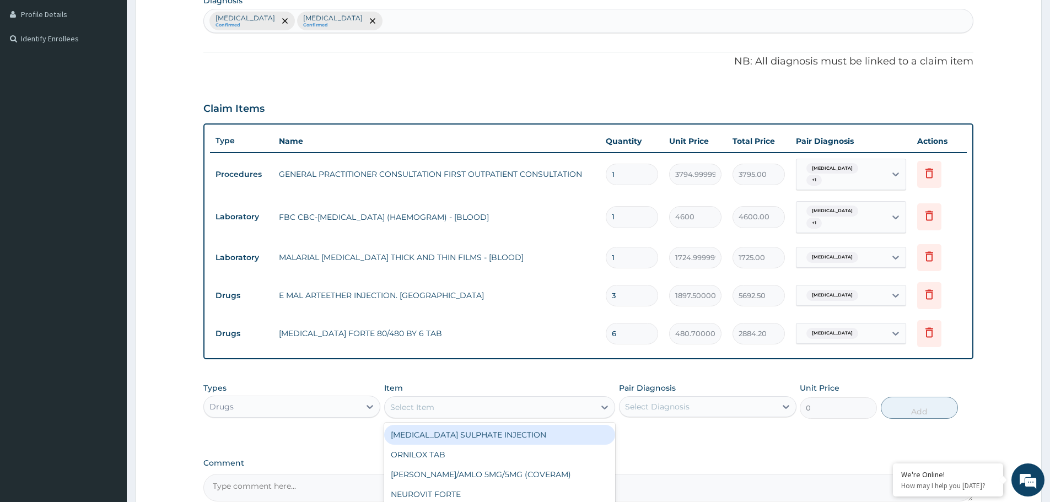
click at [434, 402] on div "Select Item" at bounding box center [412, 407] width 44 height 11
type input "parace"
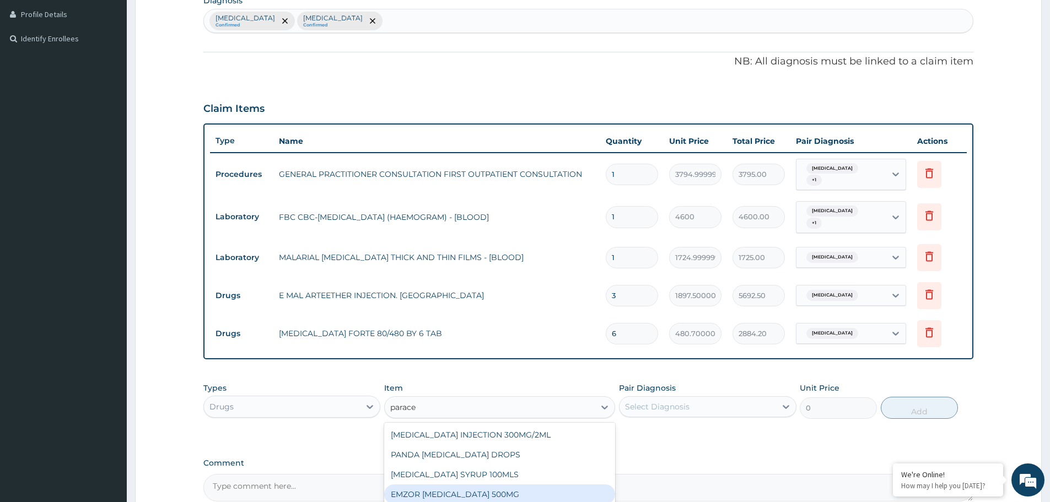
click at [461, 484] on div "EMZOR PARACETAMOL 500MG" at bounding box center [499, 494] width 231 height 20
type input "25.299999999999997"
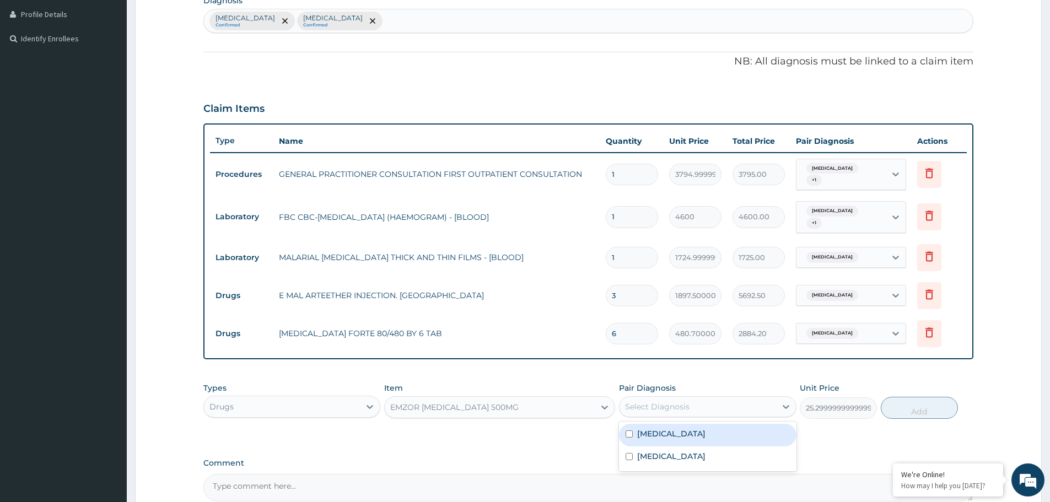
click at [648, 401] on div "Select Diagnosis" at bounding box center [657, 406] width 64 height 11
click at [628, 453] on input "checkbox" at bounding box center [629, 456] width 7 height 7
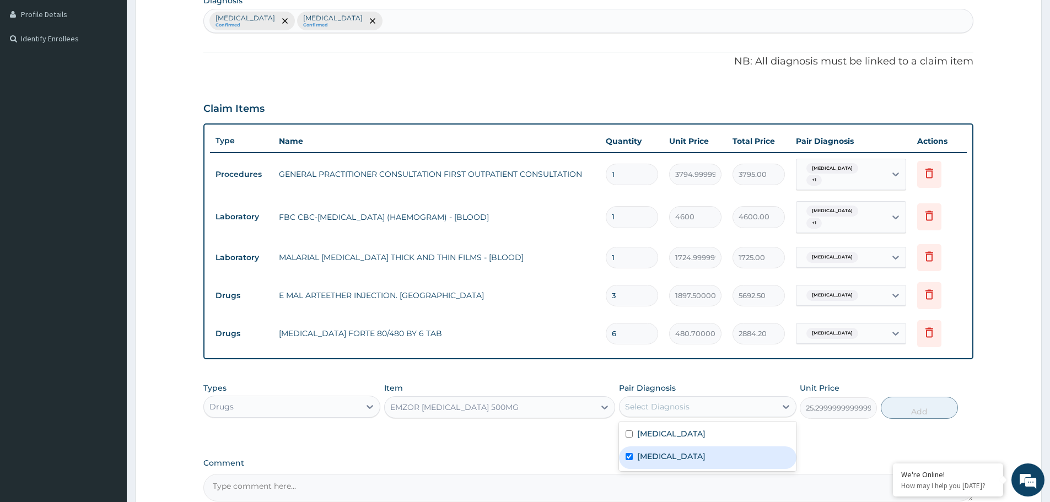
checkbox input "true"
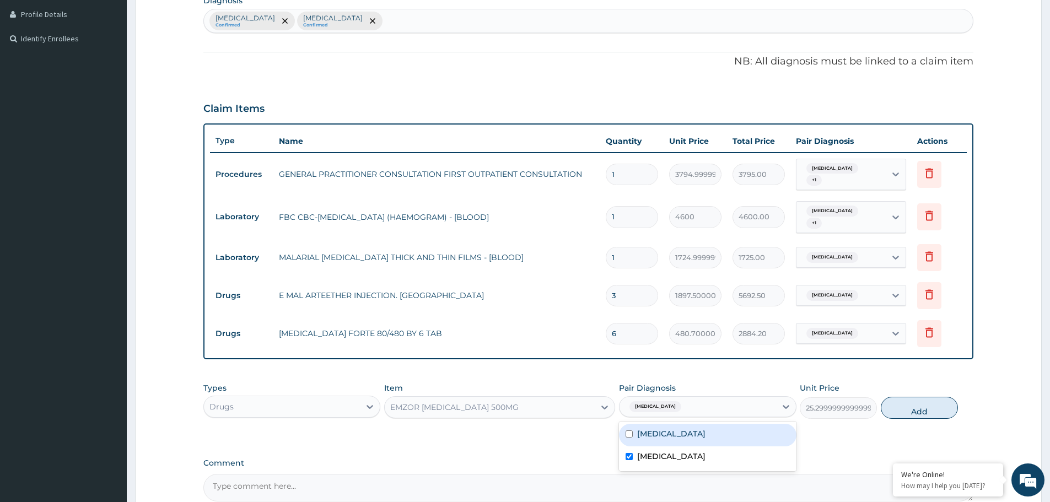
click at [913, 400] on button "Add" at bounding box center [919, 408] width 77 height 22
type input "0"
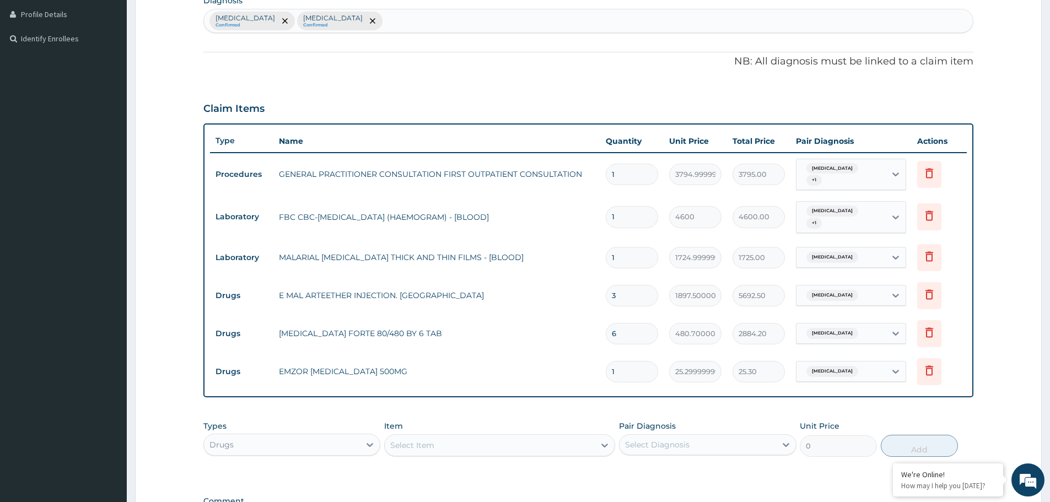
type input "18"
type input "455.40"
type input "18"
click at [1004, 357] on form "Step 2 of 2 PA Code / Prescription Code Enter Code(Secondary Care Only) Encount…" at bounding box center [588, 201] width 907 height 836
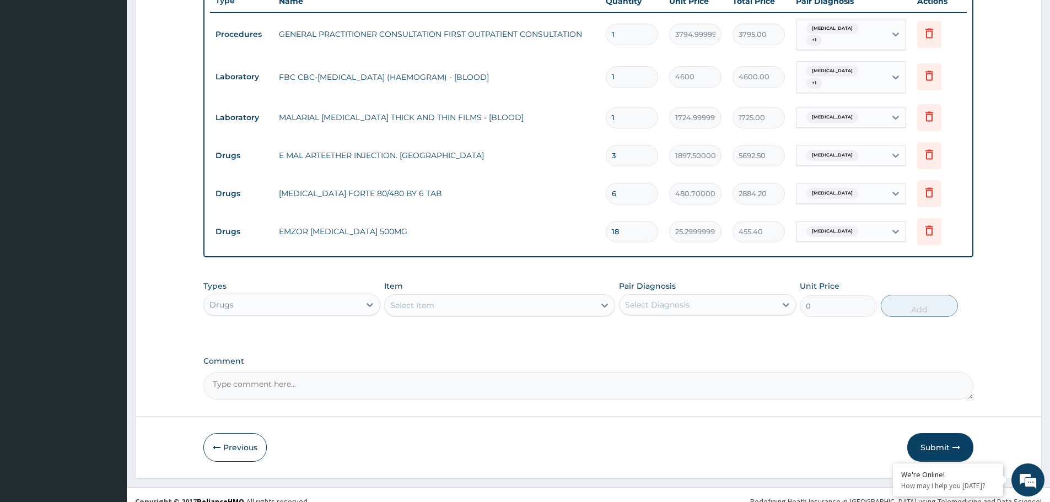
scroll to position [419, 0]
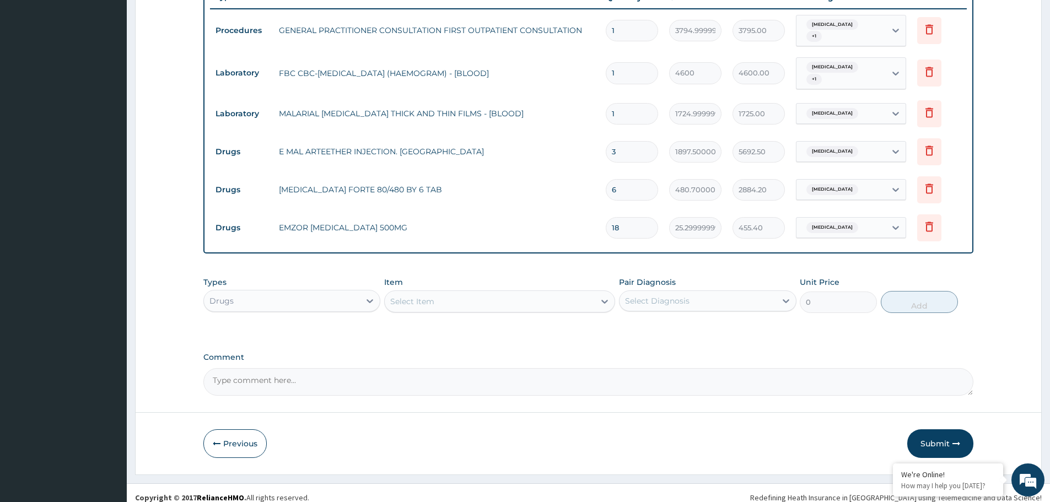
click at [929, 432] on button "Submit" at bounding box center [940, 443] width 66 height 29
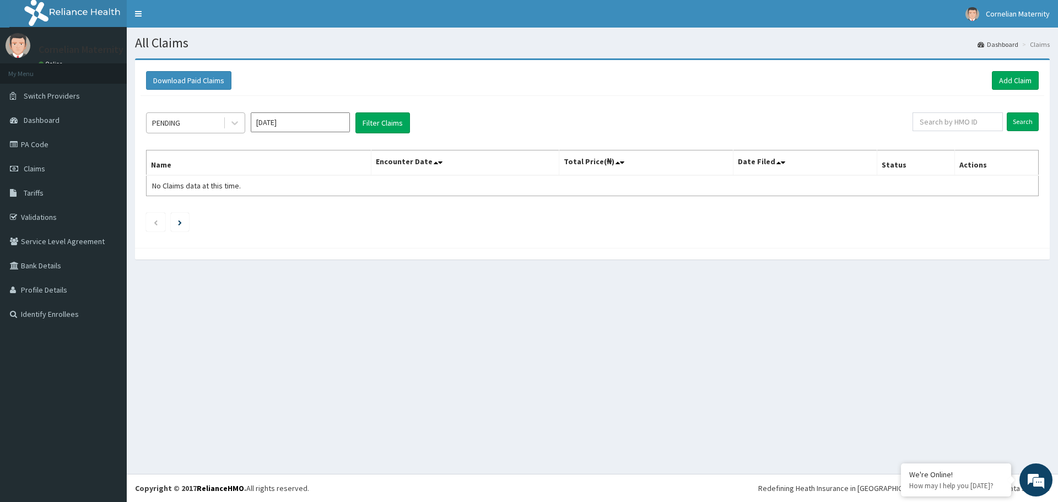
click at [203, 126] on div "PENDING" at bounding box center [185, 123] width 77 height 18
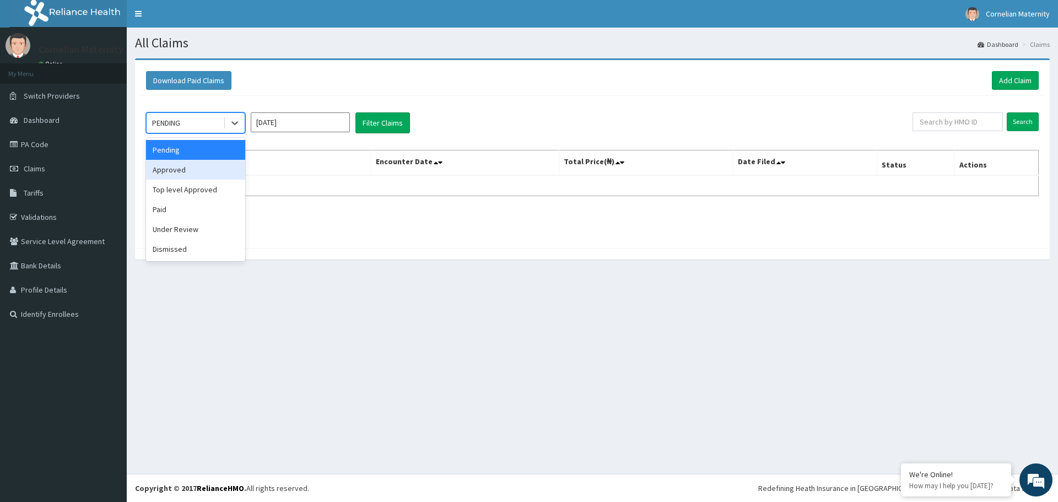
click at [187, 169] on div "Approved" at bounding box center [195, 170] width 99 height 20
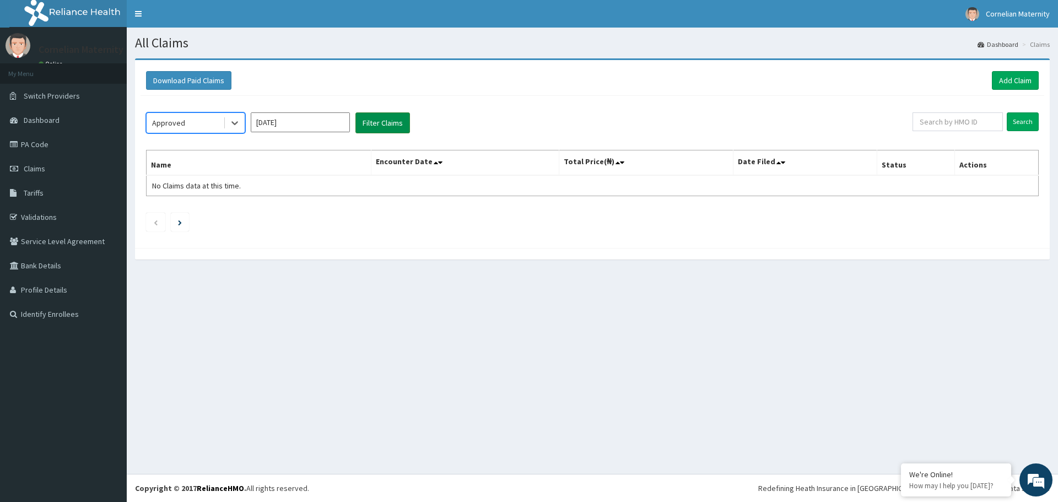
click at [381, 123] on button "Filter Claims" at bounding box center [382, 122] width 55 height 21
